Goal: Task Accomplishment & Management: Manage account settings

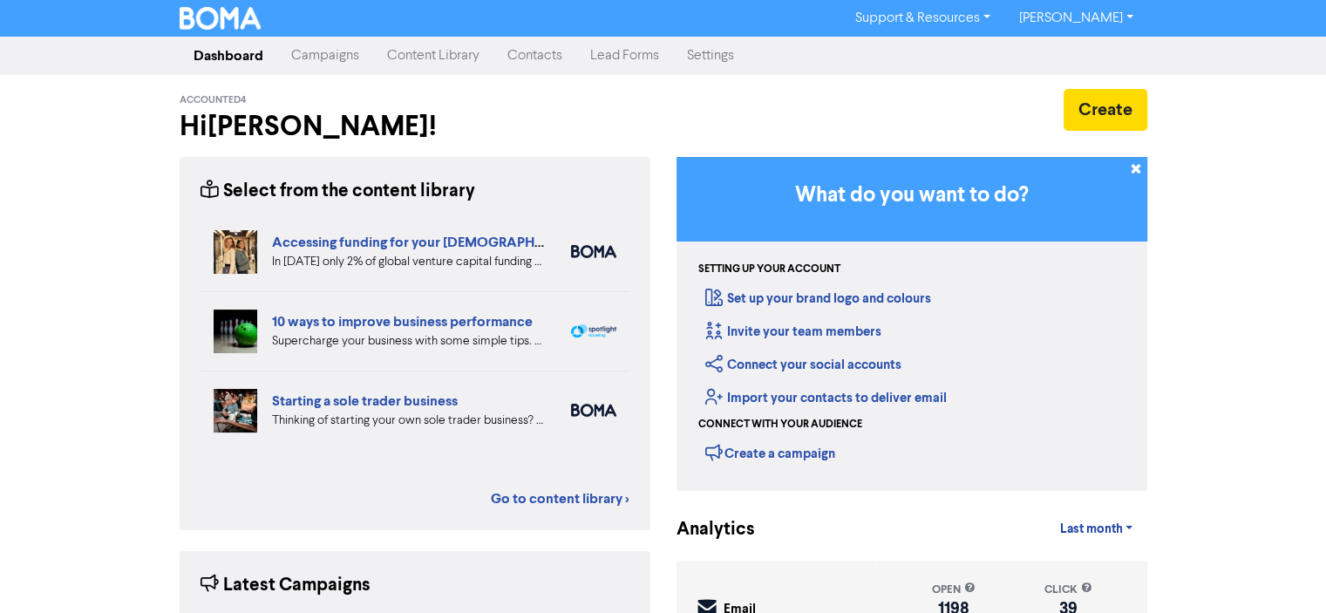
click at [318, 58] on link "Campaigns" at bounding box center [325, 55] width 96 height 35
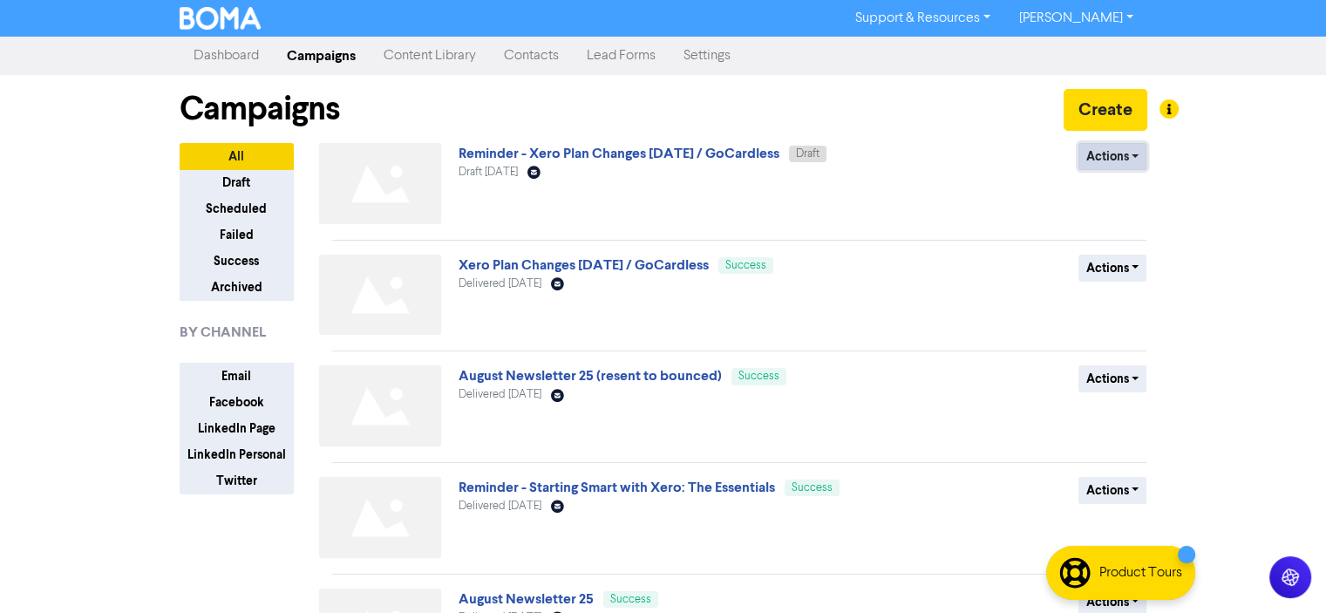
click at [1134, 153] on button "Actions" at bounding box center [1112, 156] width 69 height 27
click at [1107, 251] on button "Rename" at bounding box center [1148, 249] width 138 height 28
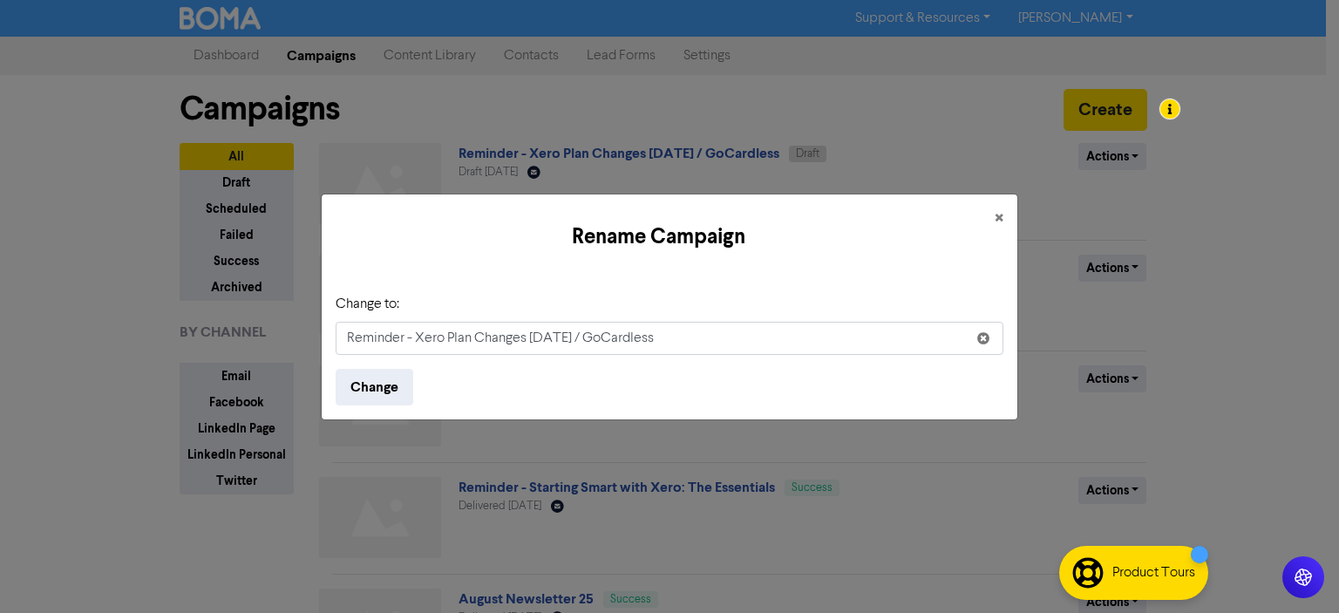
click at [418, 337] on input "Reminder - Xero Plan Changes [DATE] / GoCardless" at bounding box center [670, 338] width 668 height 33
click at [468, 337] on input "Important - Chanegs to Invoicing / Xero Plan Changes / GoCardless" at bounding box center [670, 338] width 668 height 33
type input "Important - Changes to Invoicing / Xero Plan Changes / GoCardless"
click at [380, 394] on button "Change" at bounding box center [375, 387] width 78 height 37
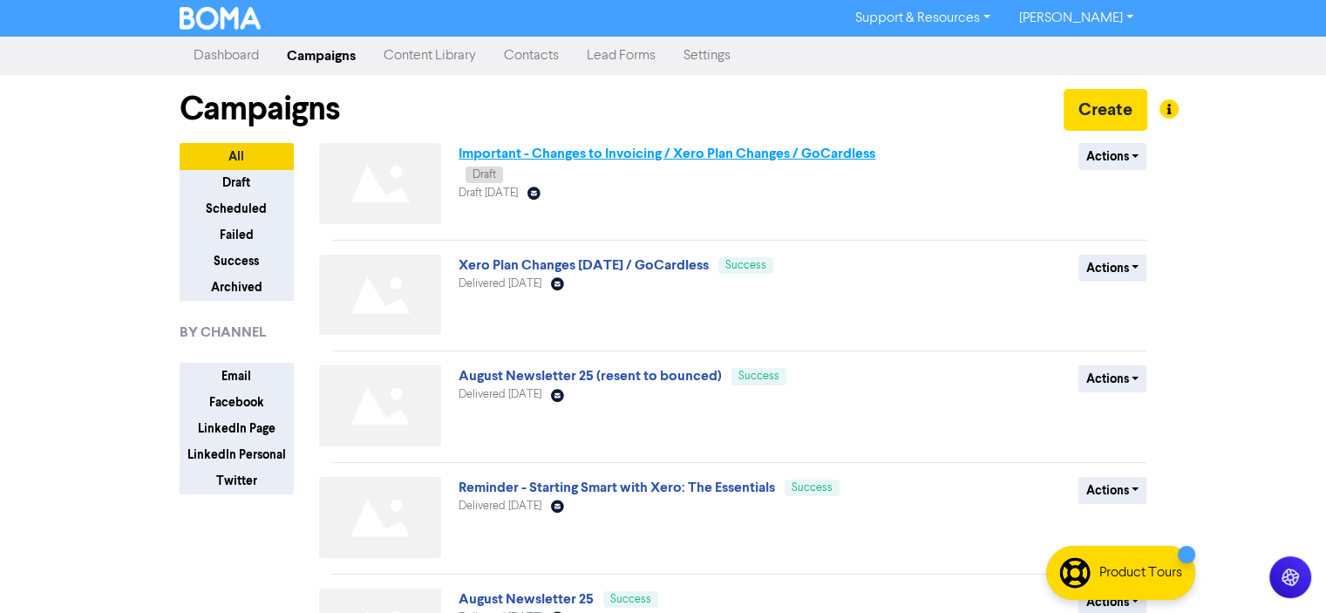
click at [582, 153] on link "Important - Changes to Invoicing / Xero Plan Changes / GoCardless" at bounding box center [667, 153] width 417 height 17
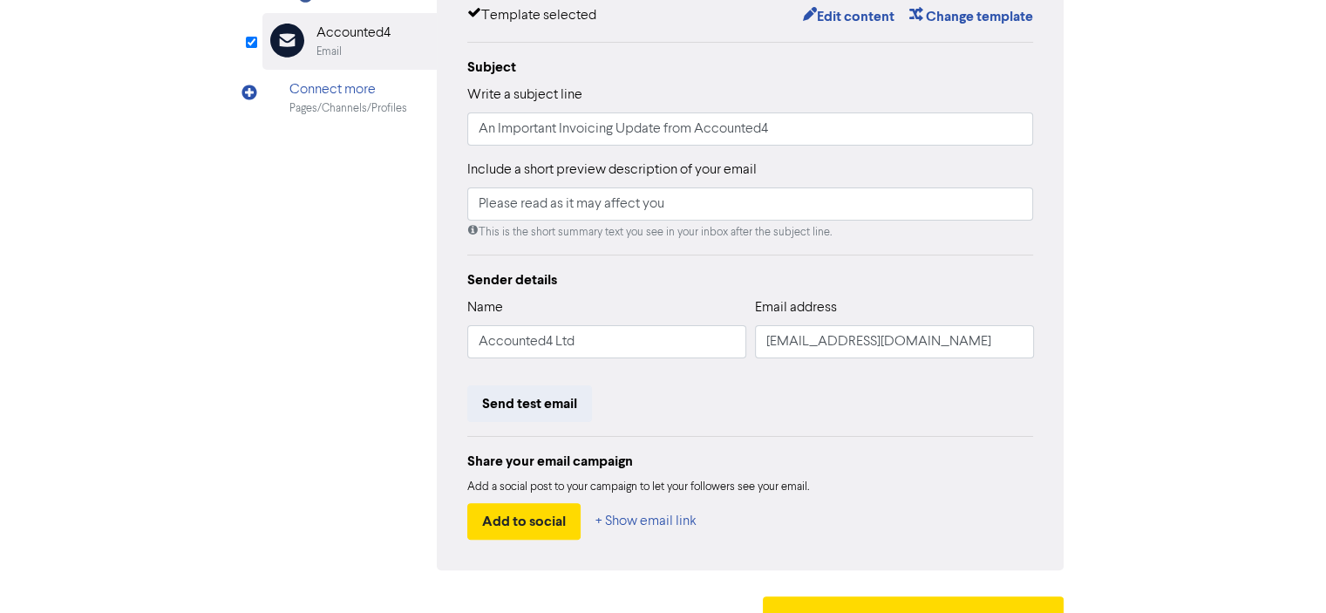
scroll to position [87, 0]
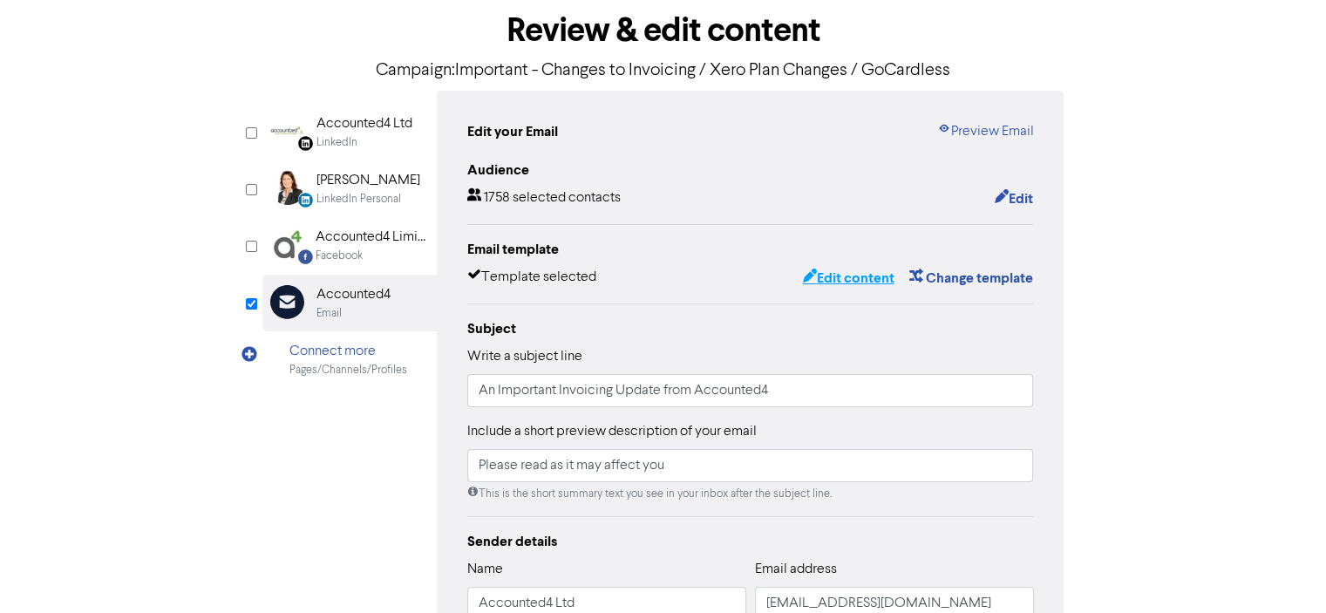
click at [839, 279] on button "Edit content" at bounding box center [847, 278] width 93 height 23
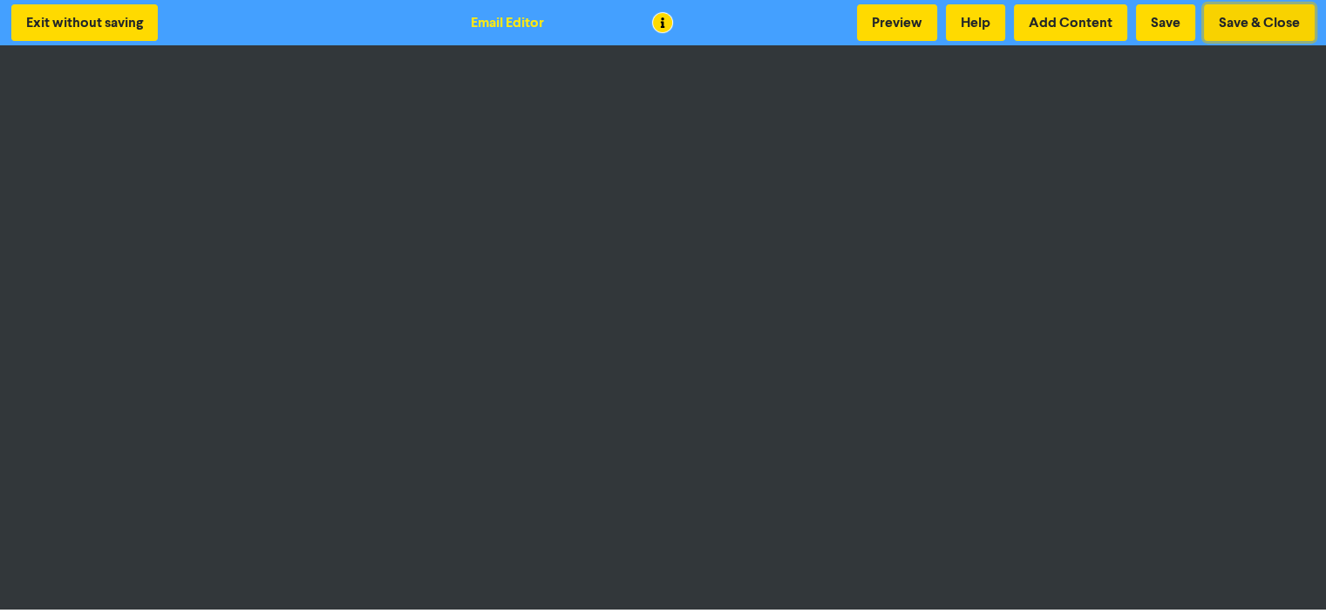
click at [1274, 17] on button "Save & Close" at bounding box center [1259, 22] width 111 height 37
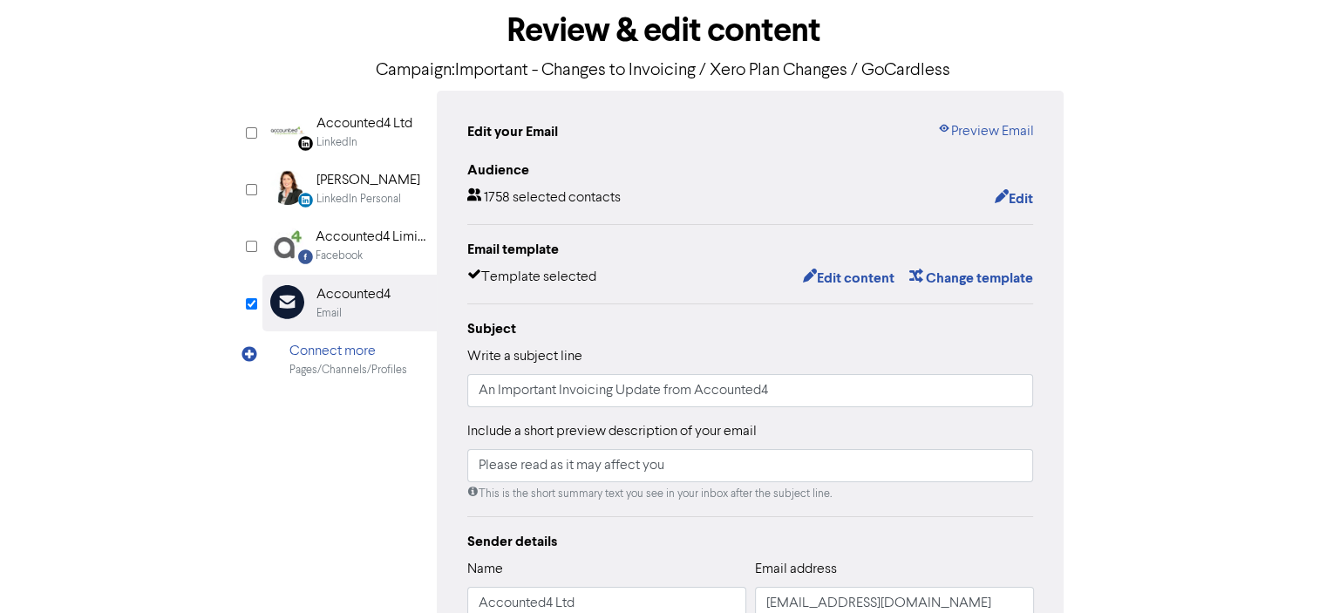
scroll to position [384, 0]
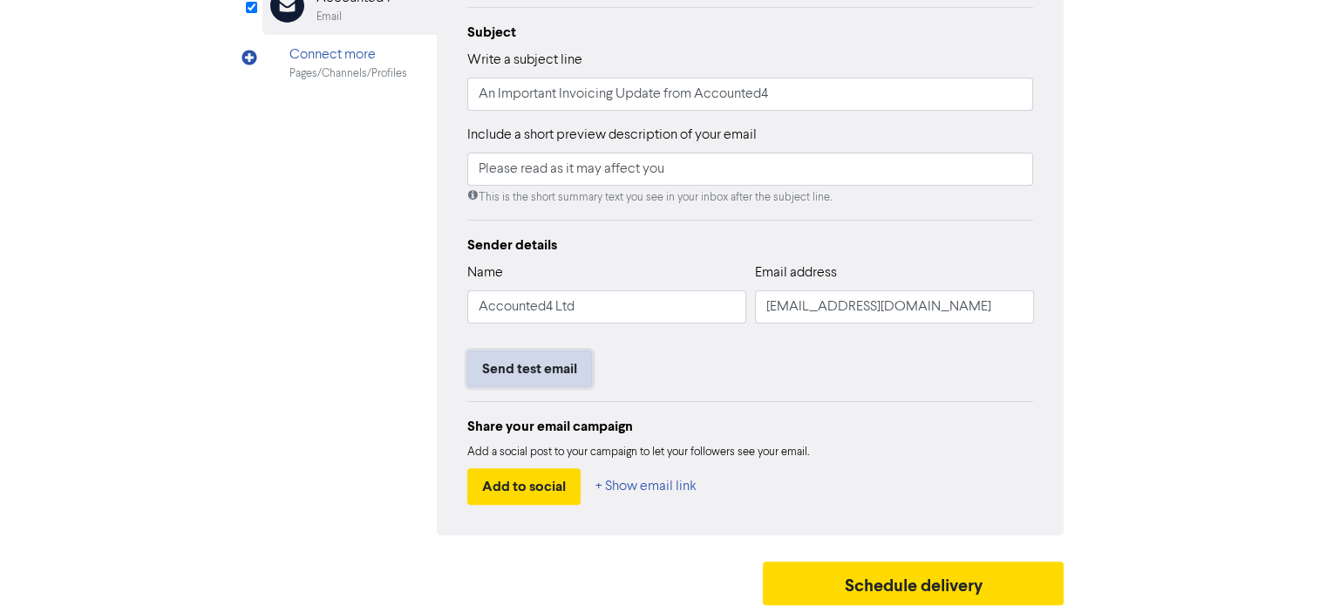
click at [511, 372] on button "Send test email" at bounding box center [529, 368] width 125 height 37
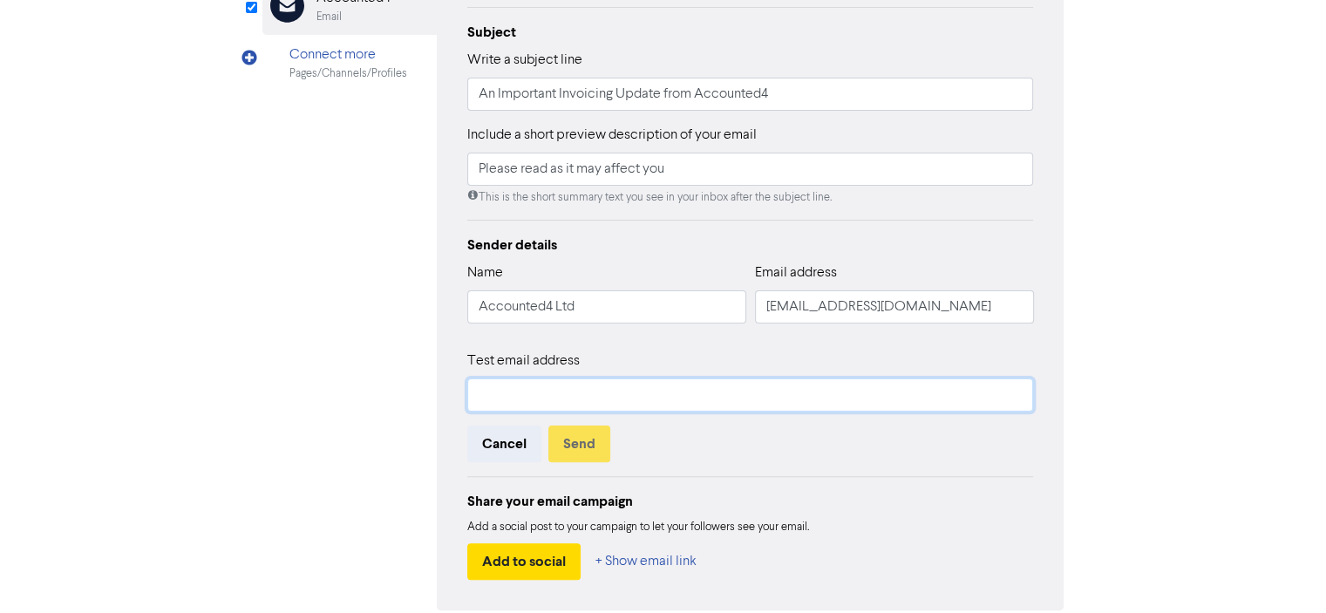
click at [495, 391] on input "text" at bounding box center [750, 394] width 567 height 33
type input "[PERSON_NAME][EMAIL_ADDRESS][DOMAIN_NAME]"
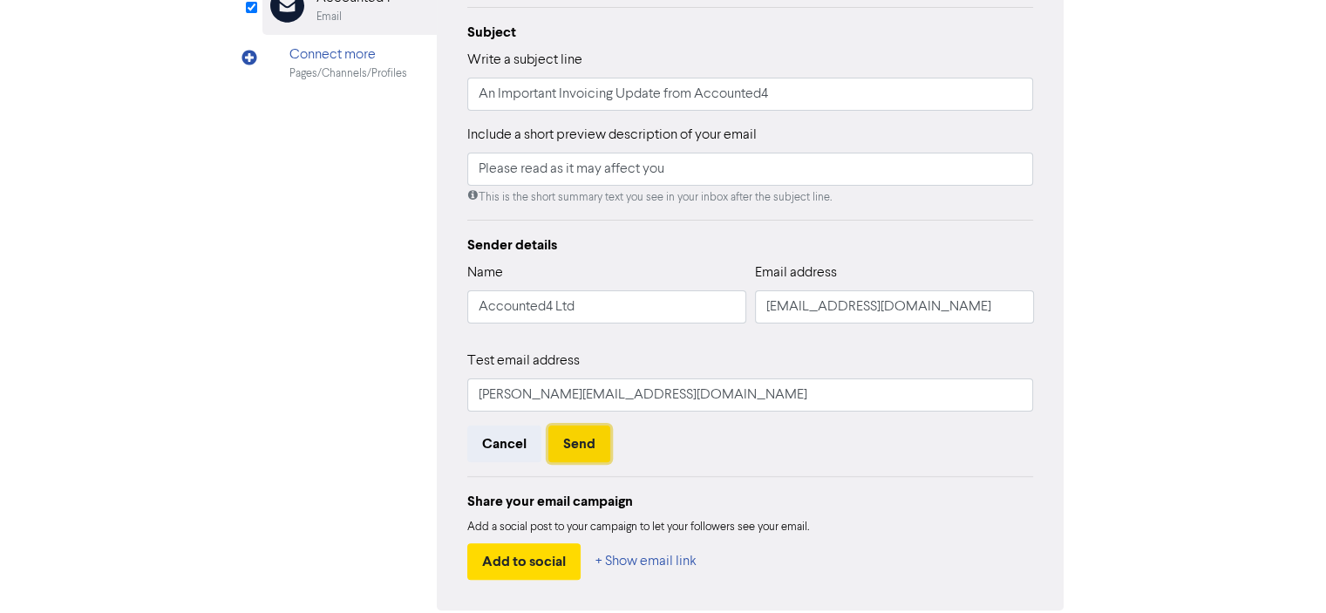
click at [582, 445] on button "Send" at bounding box center [579, 443] width 62 height 37
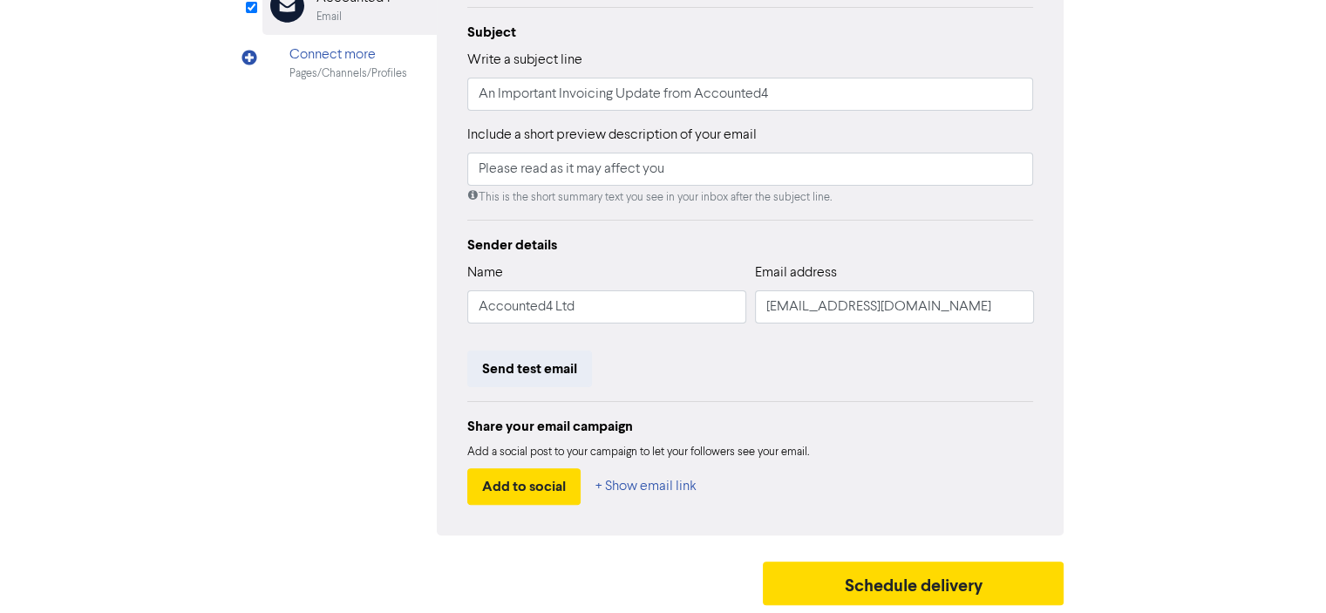
scroll to position [0, 0]
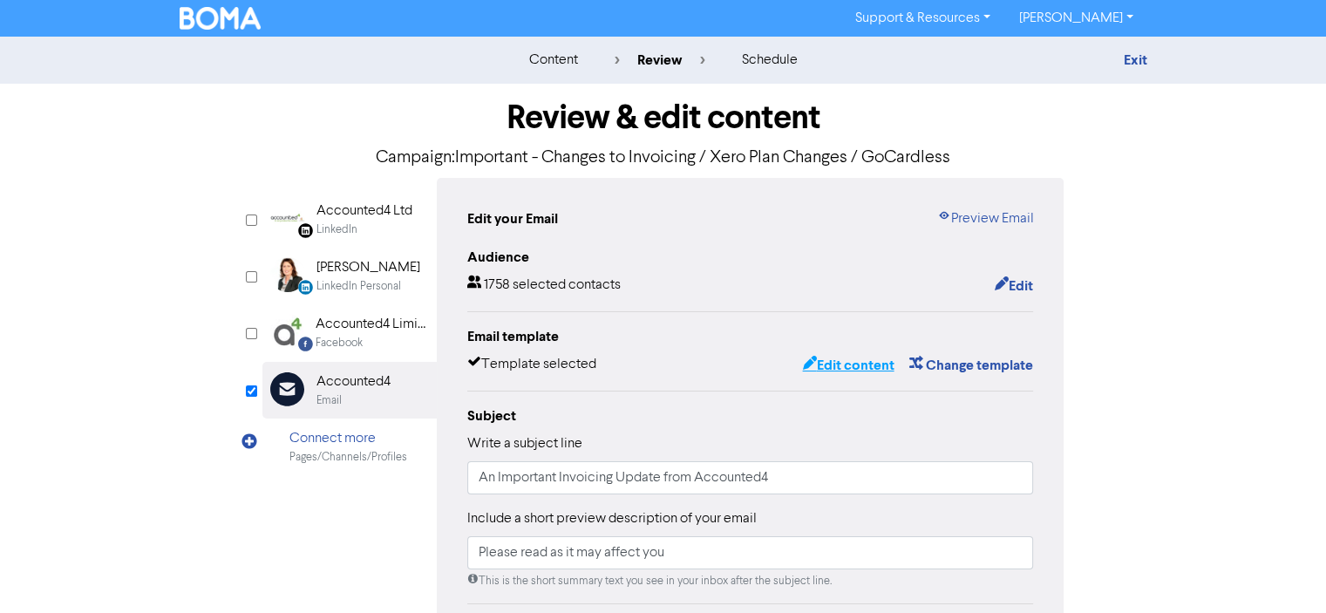
click at [840, 366] on button "Edit content" at bounding box center [847, 365] width 93 height 23
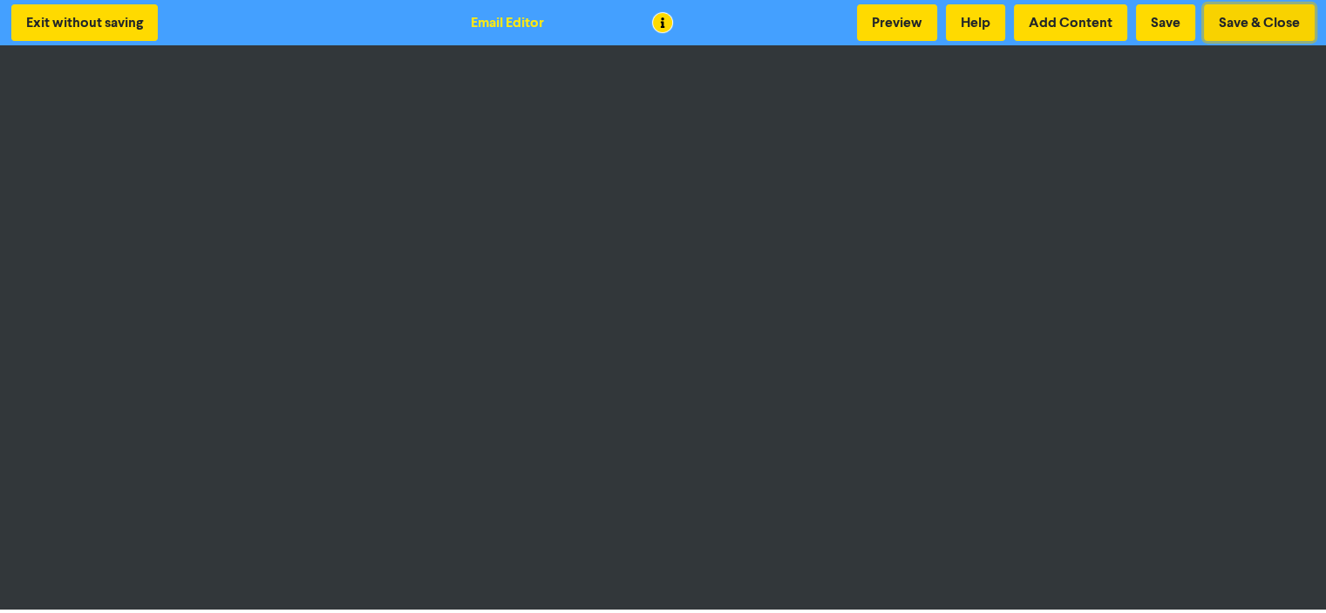
click at [1252, 24] on button "Save & Close" at bounding box center [1259, 22] width 111 height 37
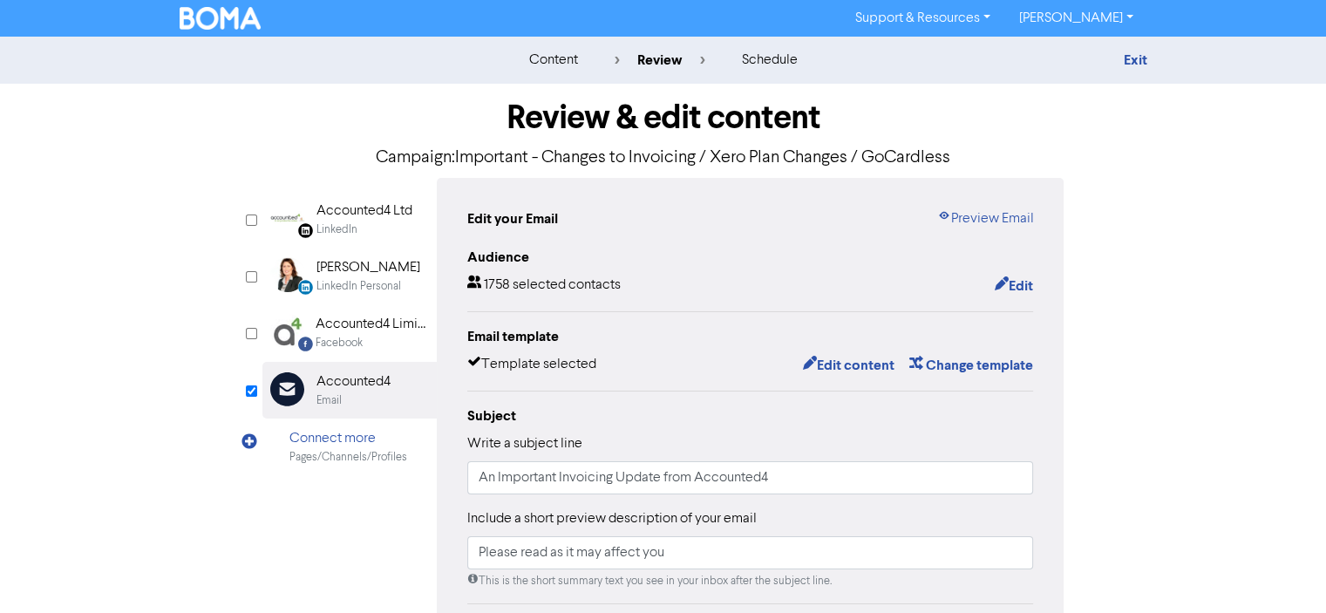
scroll to position [384, 0]
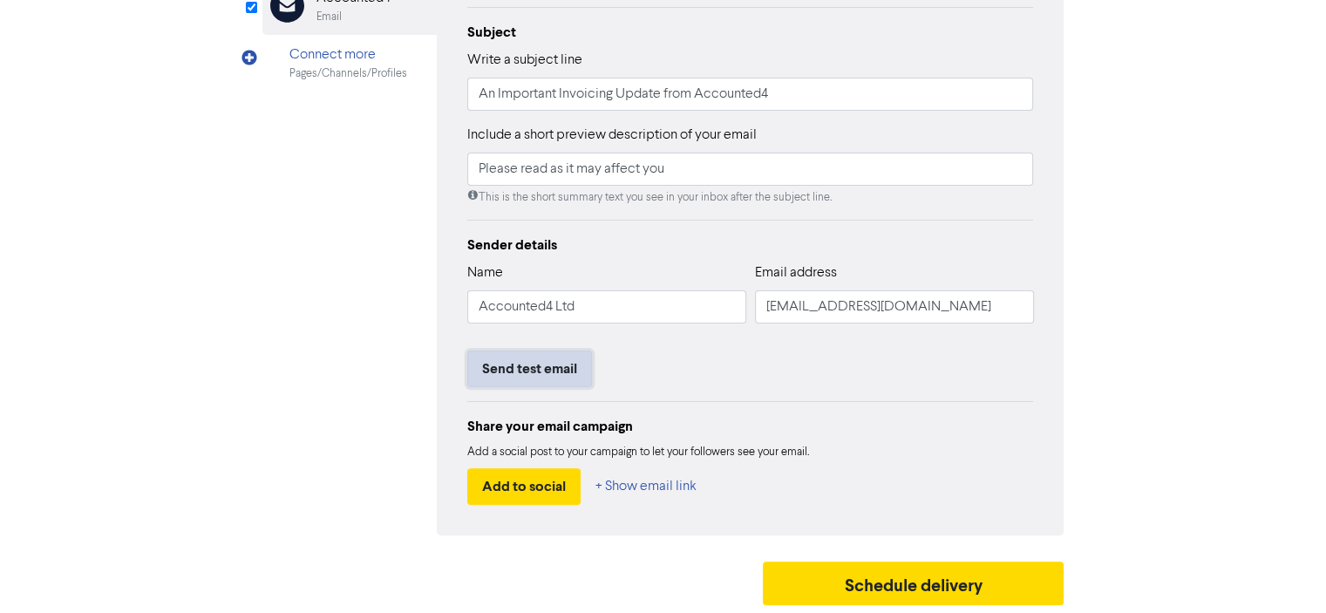
click at [532, 369] on button "Send test email" at bounding box center [529, 368] width 125 height 37
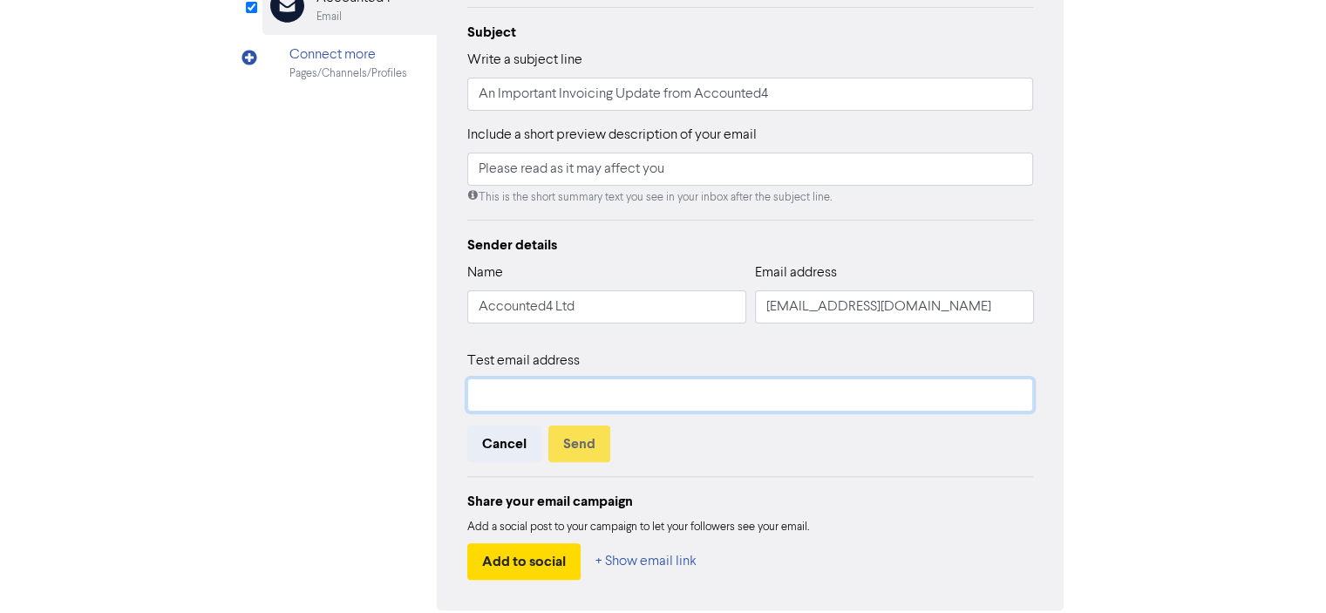
click at [500, 403] on input "text" at bounding box center [750, 394] width 567 height 33
type input "[PERSON_NAME][EMAIL_ADDRESS][DOMAIN_NAME]"
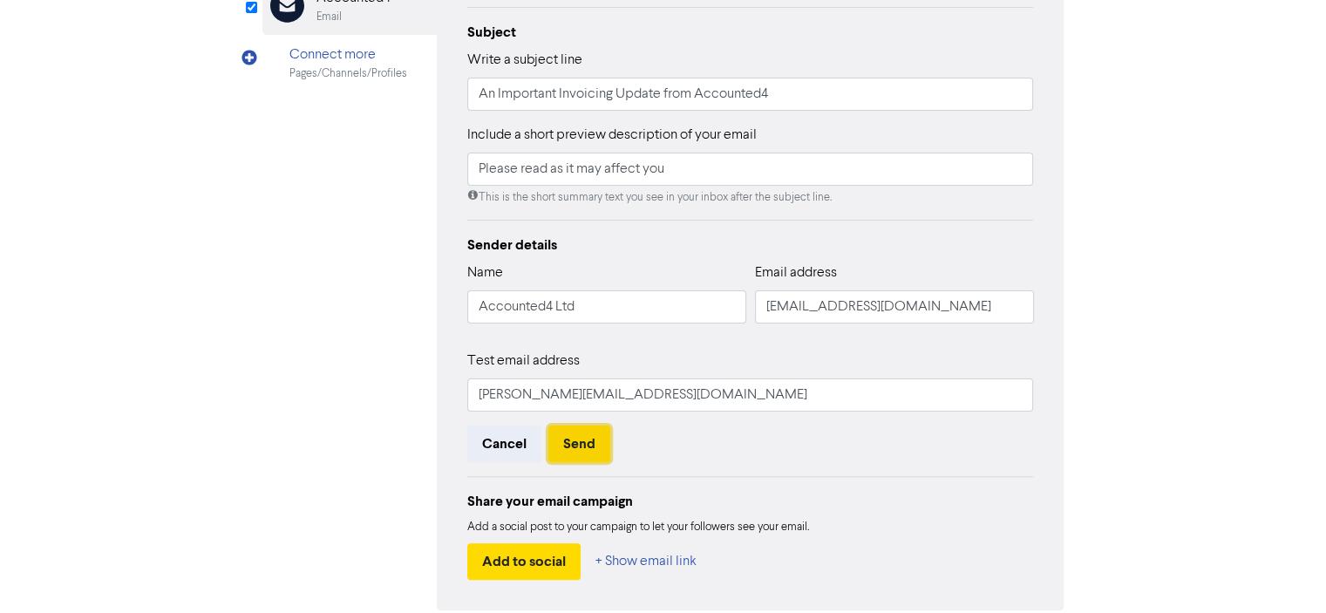
click at [585, 444] on button "Send" at bounding box center [579, 443] width 62 height 37
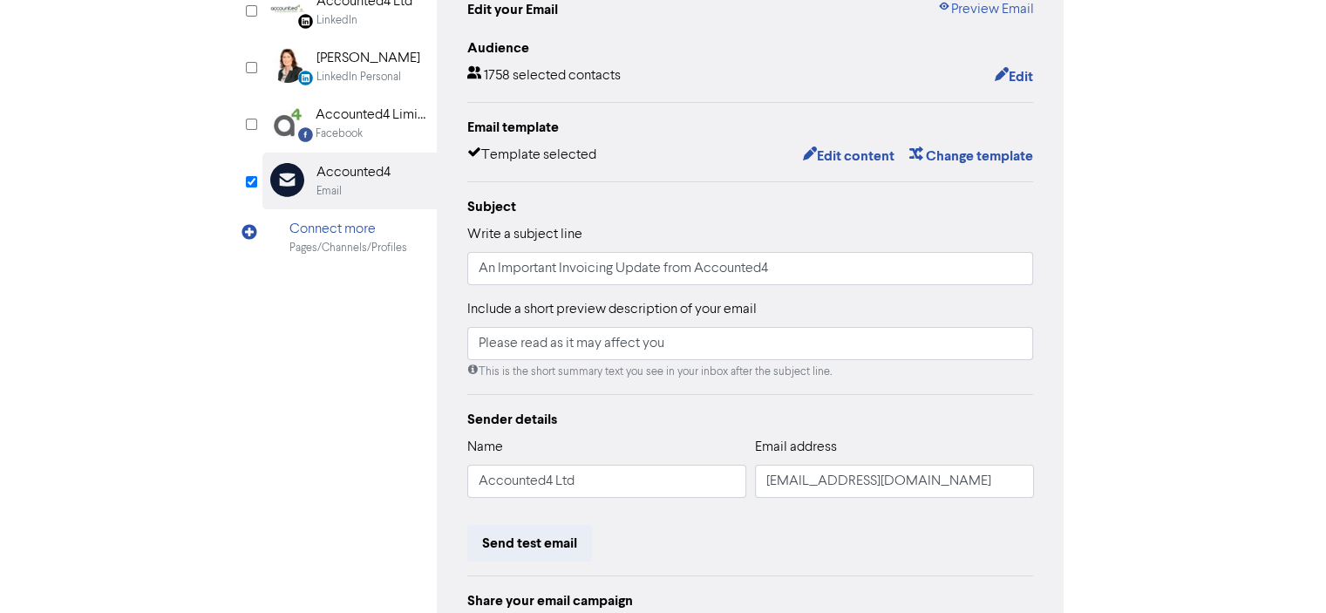
scroll to position [0, 0]
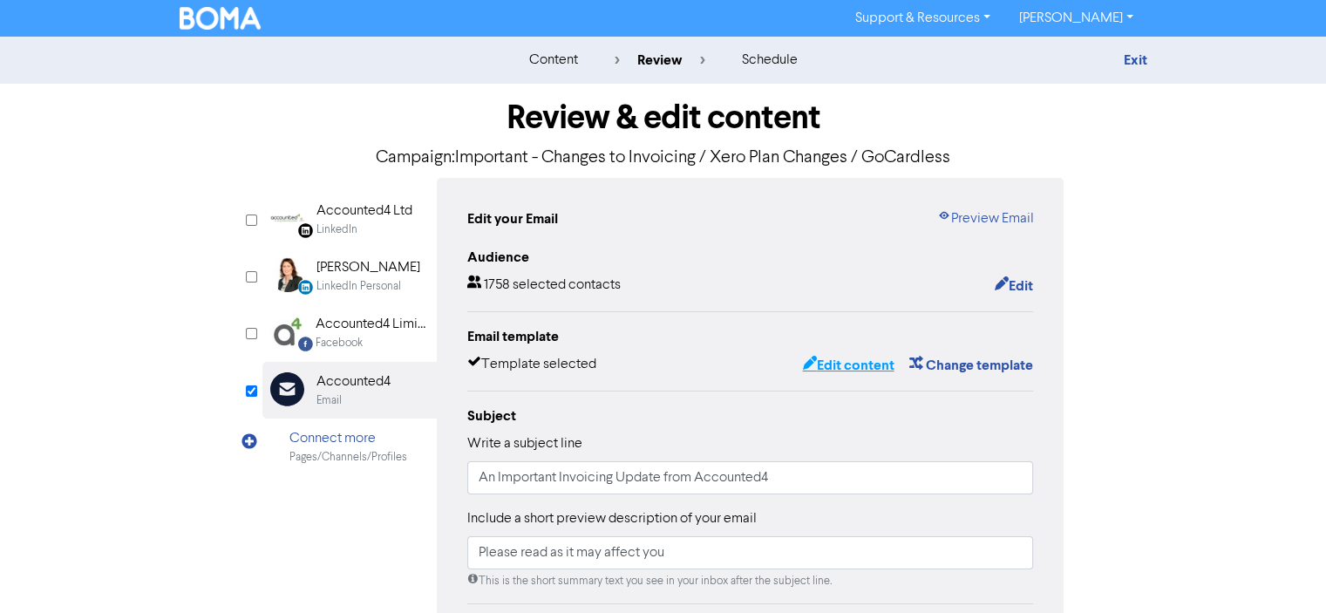
click at [840, 367] on button "Edit content" at bounding box center [847, 365] width 93 height 23
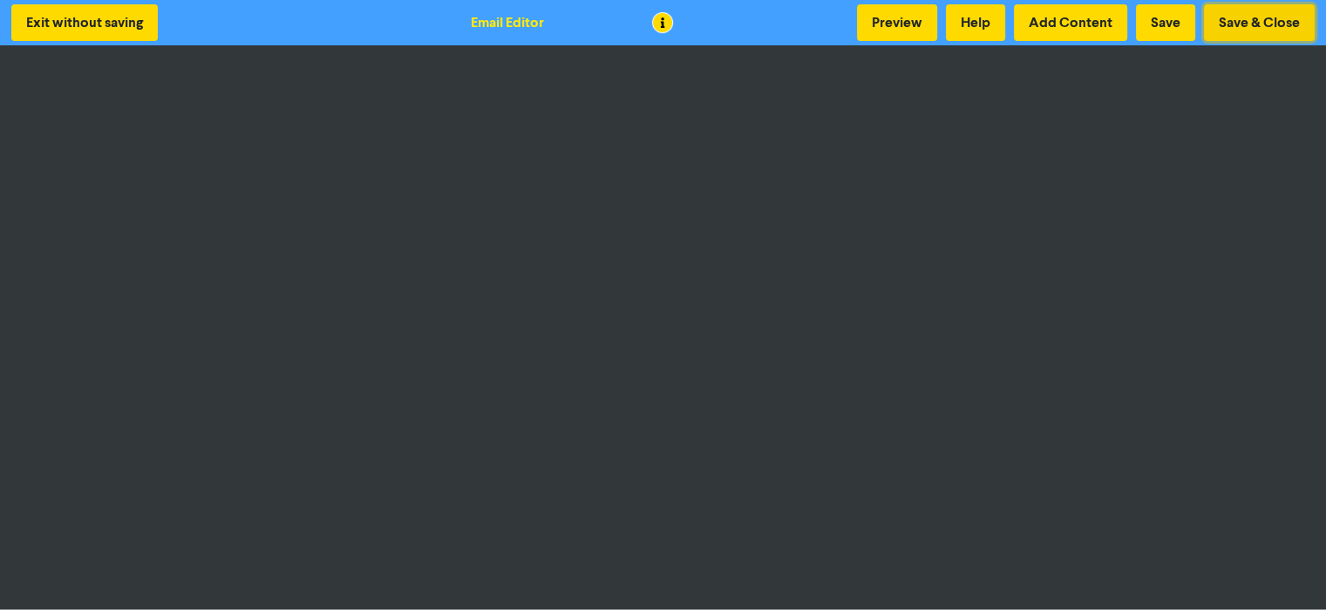
click at [1256, 18] on button "Save & Close" at bounding box center [1259, 22] width 111 height 37
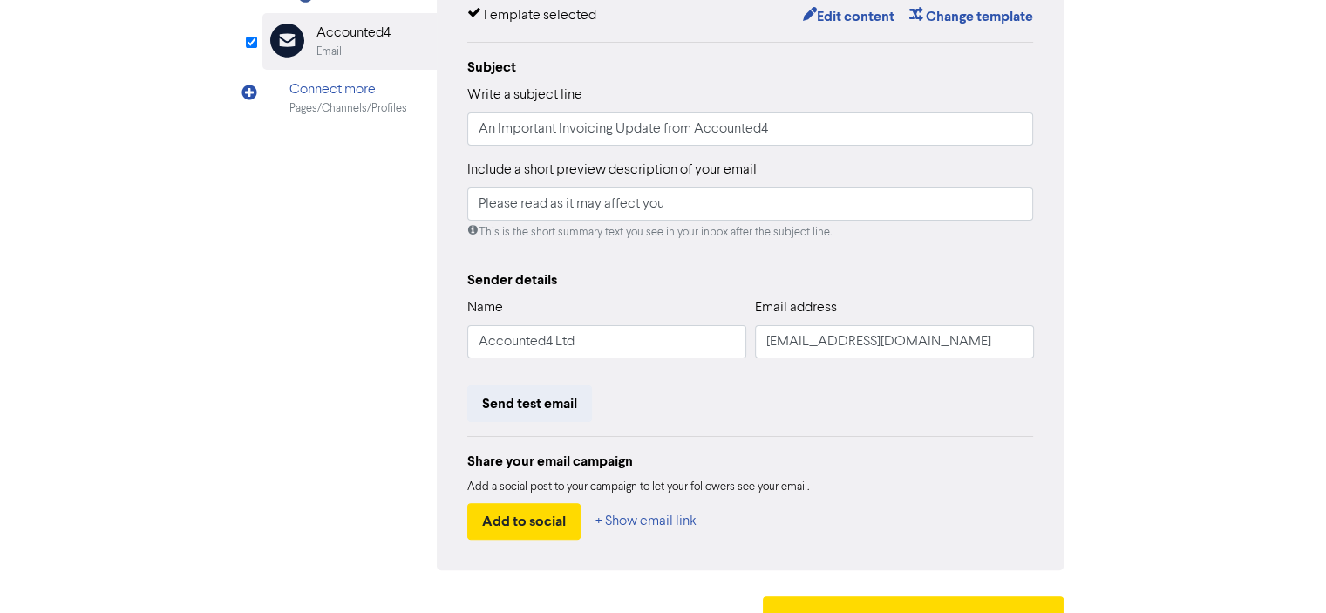
scroll to position [384, 0]
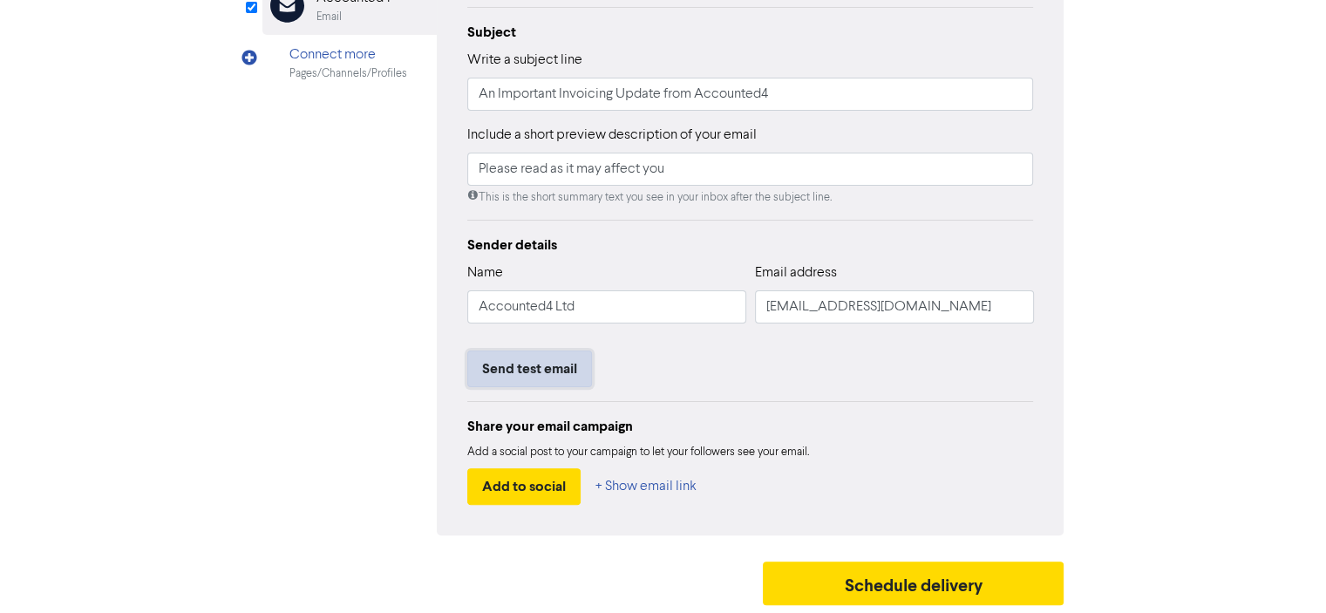
click at [534, 369] on button "Send test email" at bounding box center [529, 368] width 125 height 37
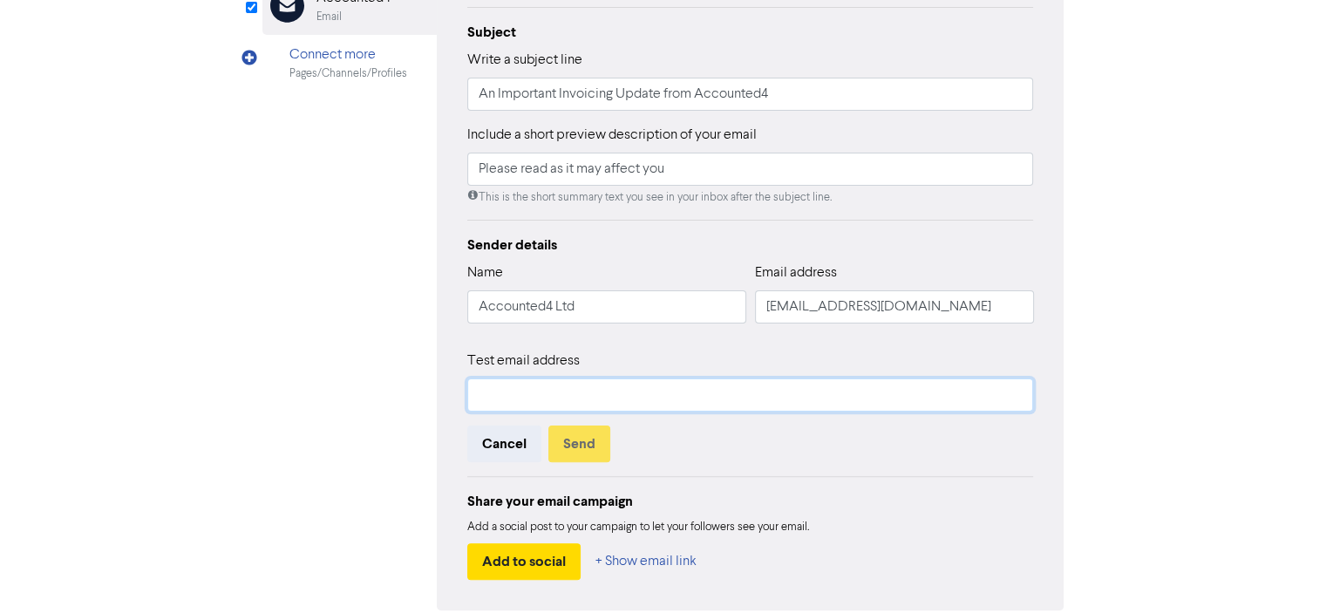
click at [486, 391] on input "text" at bounding box center [750, 394] width 567 height 33
click at [566, 395] on input "[PERSON_NAME][EMAIL_ADDRESS][DOMAIN_NAME]" at bounding box center [750, 394] width 567 height 33
type input "[PERSON_NAME][EMAIL_ADDRESS][DOMAIN_NAME]"
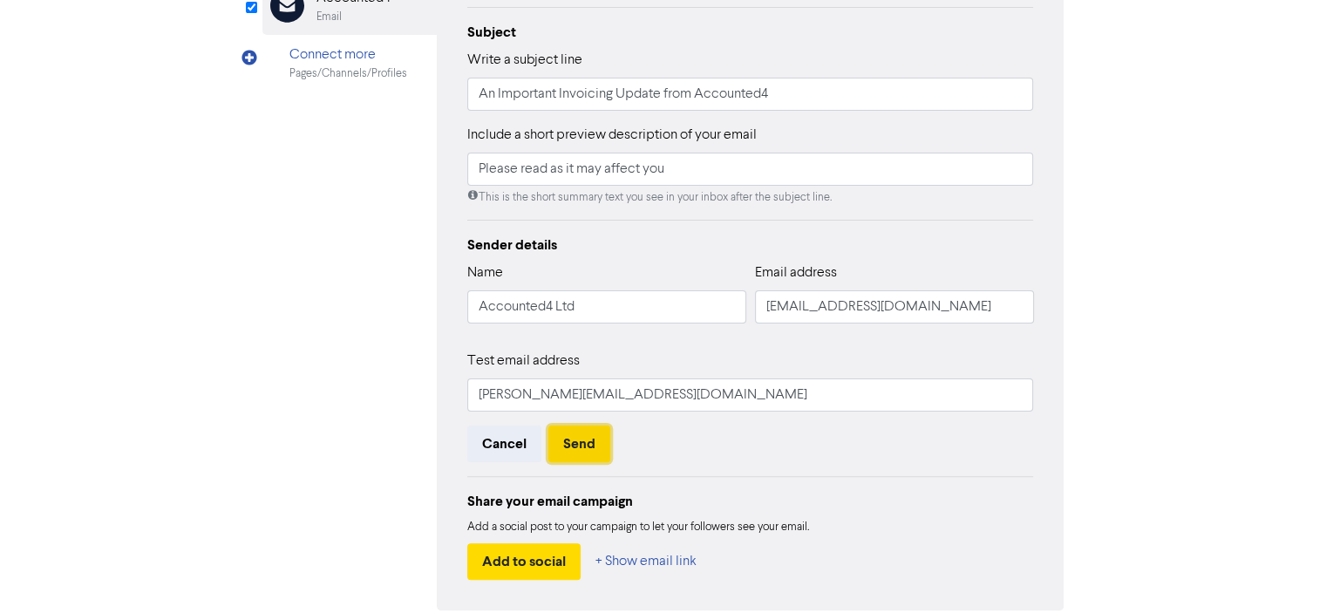
click at [579, 443] on button "Send" at bounding box center [579, 443] width 62 height 37
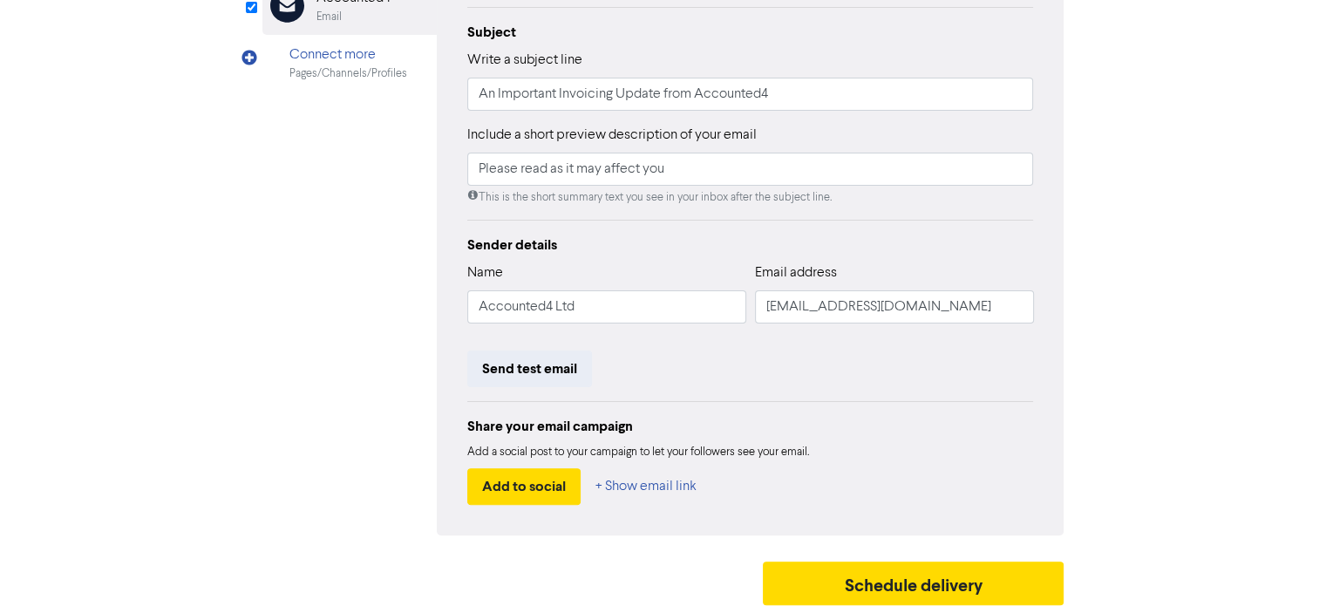
scroll to position [0, 0]
